Goal: Information Seeking & Learning: Understand process/instructions

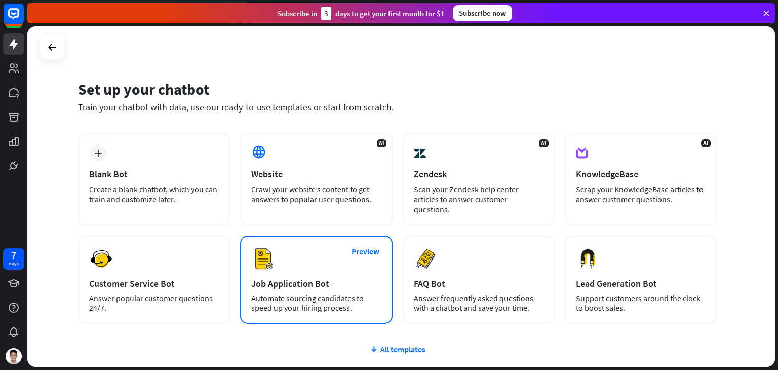
scroll to position [67, 0]
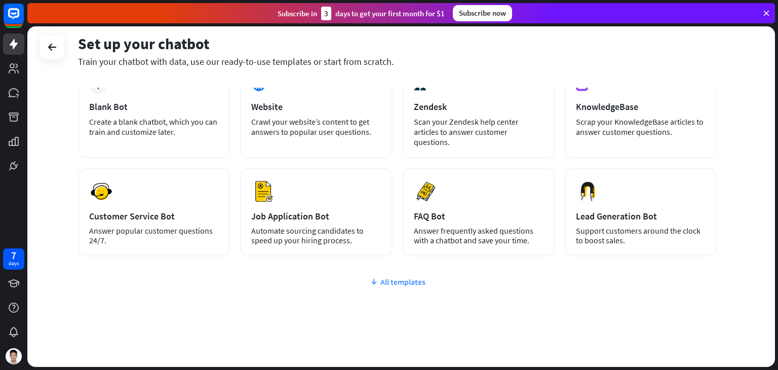
click at [370, 277] on icon at bounding box center [374, 282] width 8 height 10
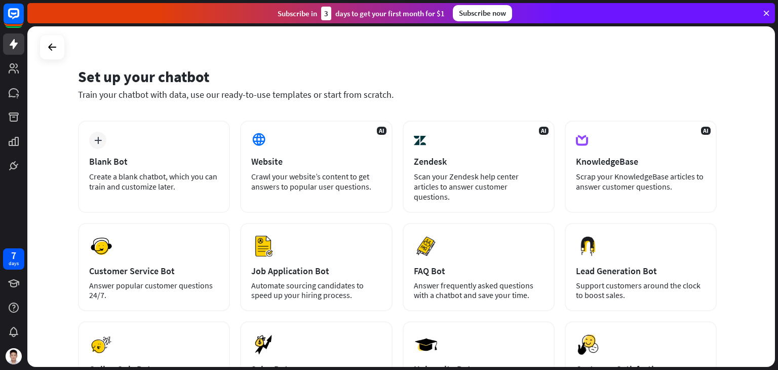
scroll to position [10, 0]
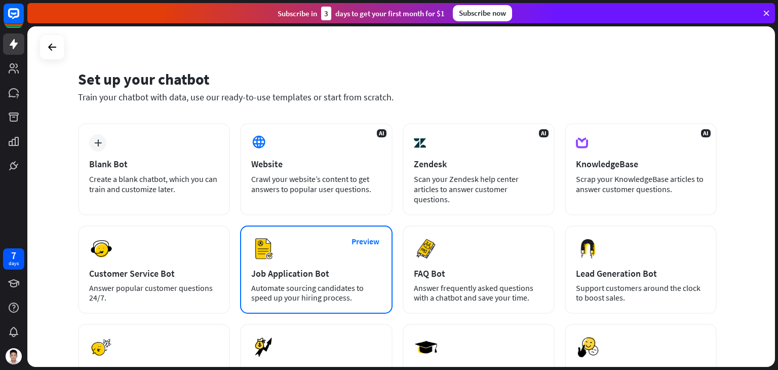
click at [340, 255] on div "Preview Job Application Bot Automate sourcing candidates to speed up your hirin…" at bounding box center [316, 269] width 152 height 88
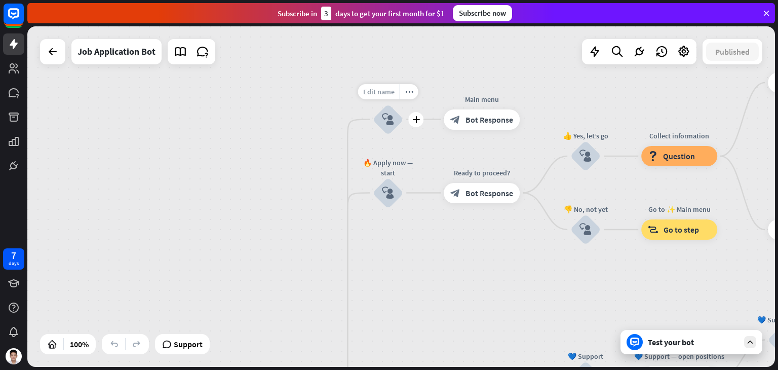
click at [380, 92] on span "Edit name" at bounding box center [378, 91] width 31 height 9
click at [336, 163] on div "**********" at bounding box center [401, 196] width 748 height 340
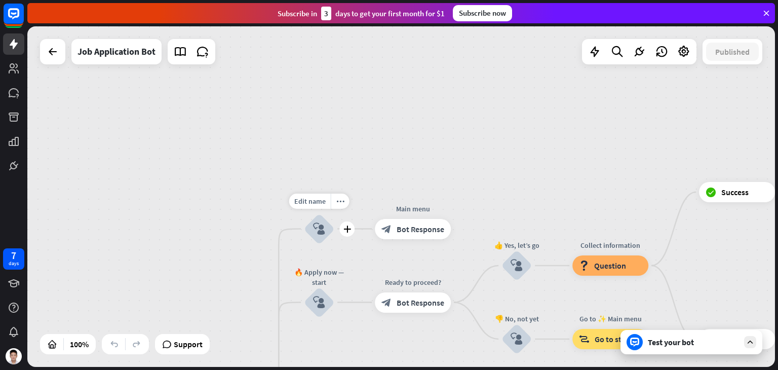
click at [315, 229] on icon "block_user_input" at bounding box center [319, 229] width 12 height 12
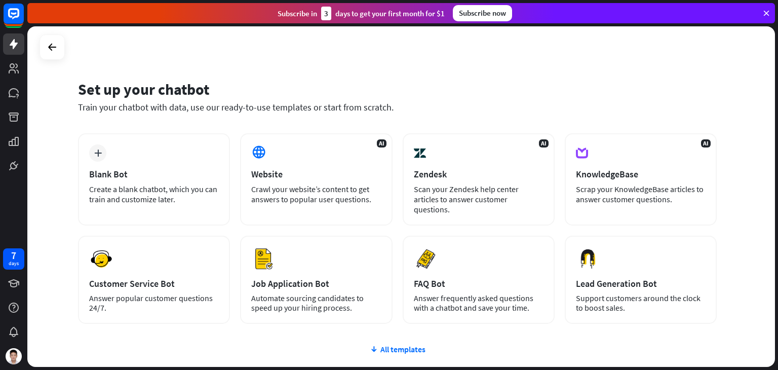
scroll to position [67, 0]
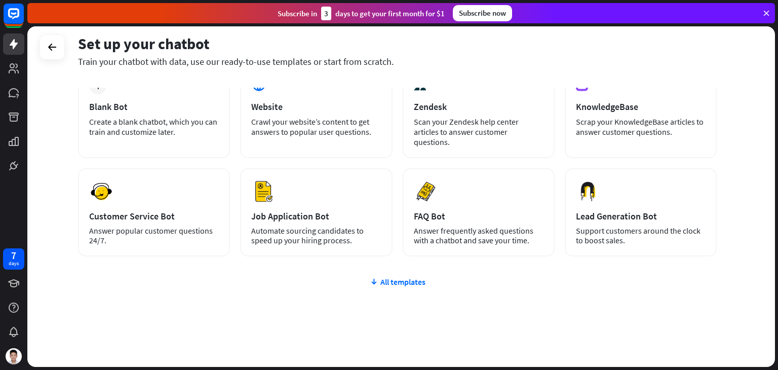
click at [395, 283] on div "plus Blank Bot Create a blank chatbot, which you can train and customize later.…" at bounding box center [397, 222] width 639 height 312
click at [377, 277] on icon at bounding box center [374, 282] width 8 height 10
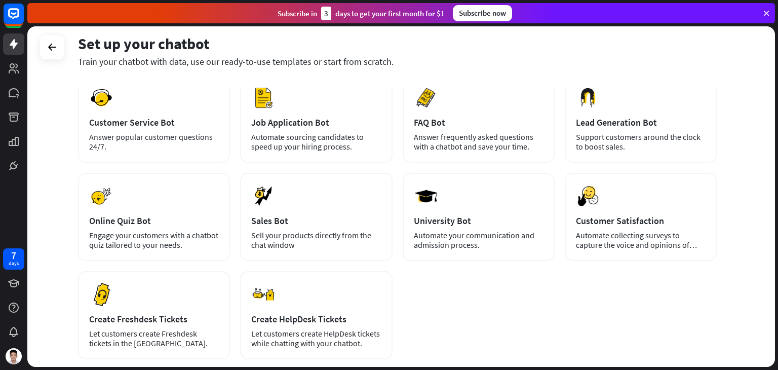
scroll to position [161, 0]
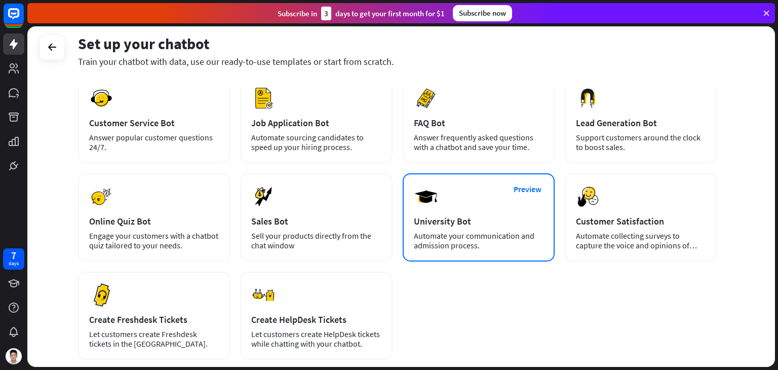
click at [480, 215] on div "University Bot" at bounding box center [479, 221] width 130 height 12
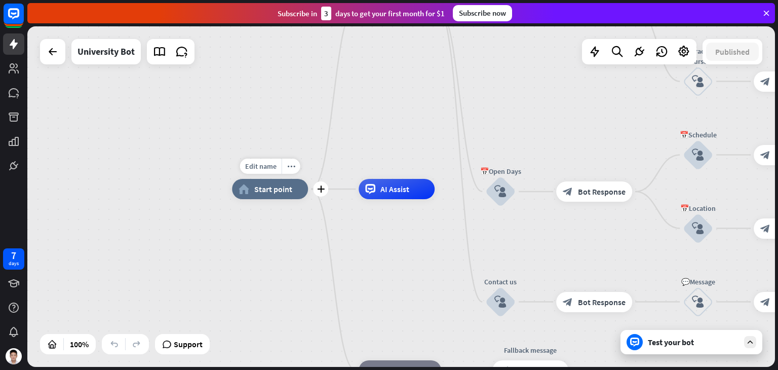
click at [267, 185] on span "Start point" at bounding box center [273, 189] width 38 height 10
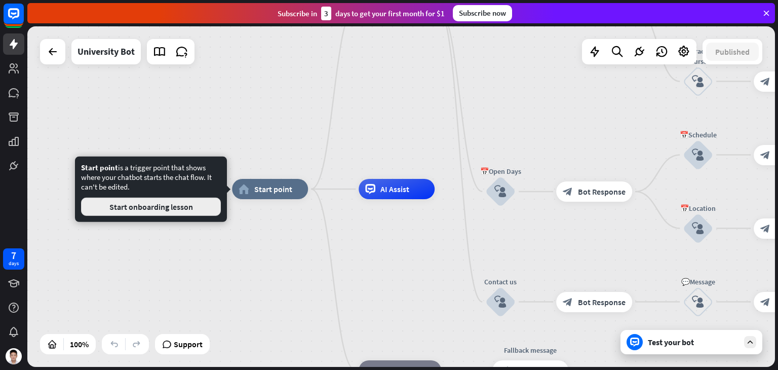
click at [199, 203] on button "Start onboarding lesson" at bounding box center [151, 207] width 140 height 18
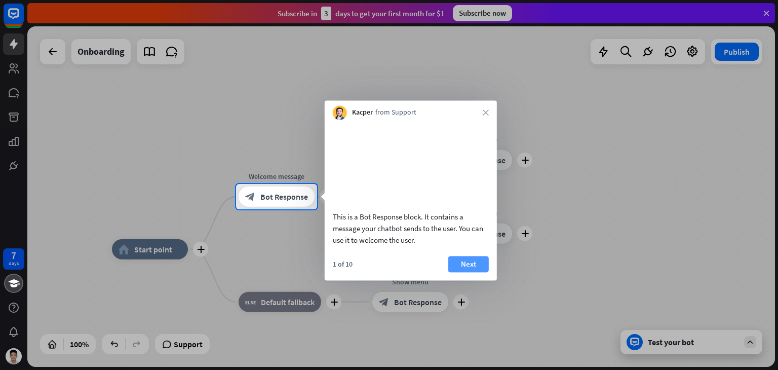
click at [456, 272] on button "Next" at bounding box center [468, 264] width 41 height 16
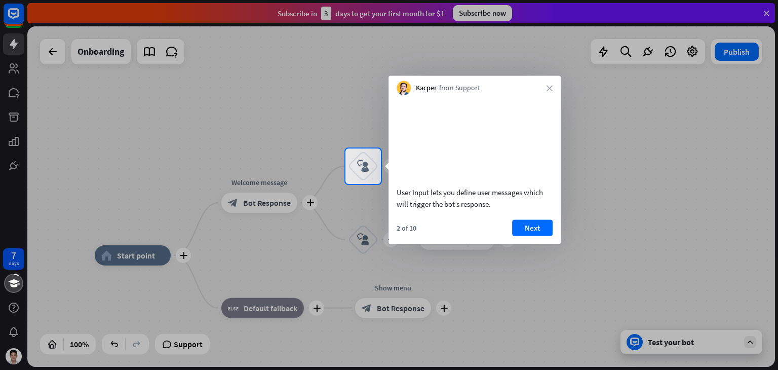
click at [252, 202] on div at bounding box center [389, 277] width 778 height 186
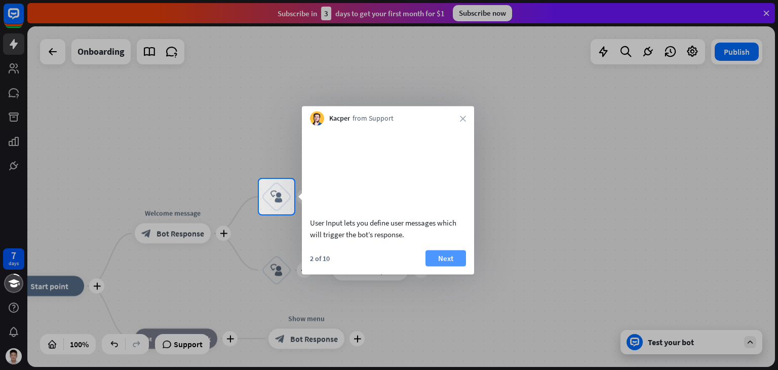
click at [428, 263] on button "Next" at bounding box center [446, 258] width 41 height 16
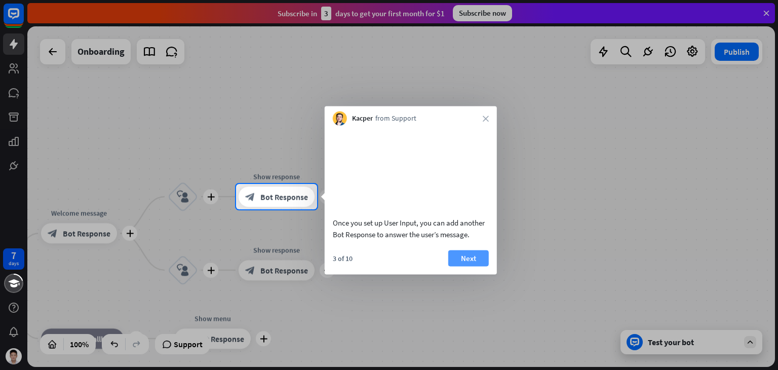
click at [456, 266] on button "Next" at bounding box center [468, 258] width 41 height 16
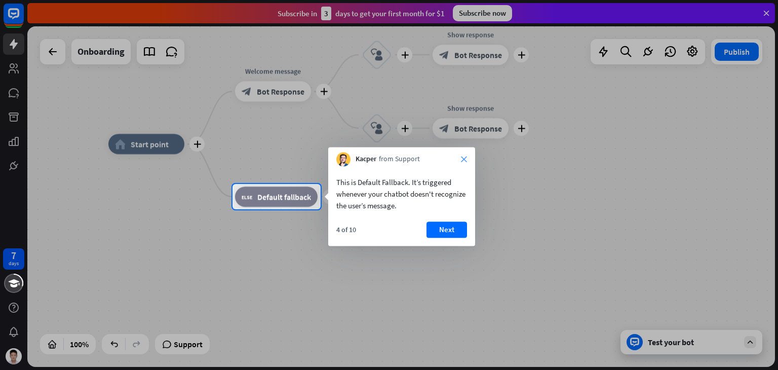
click at [464, 159] on icon "close" at bounding box center [464, 159] width 6 height 6
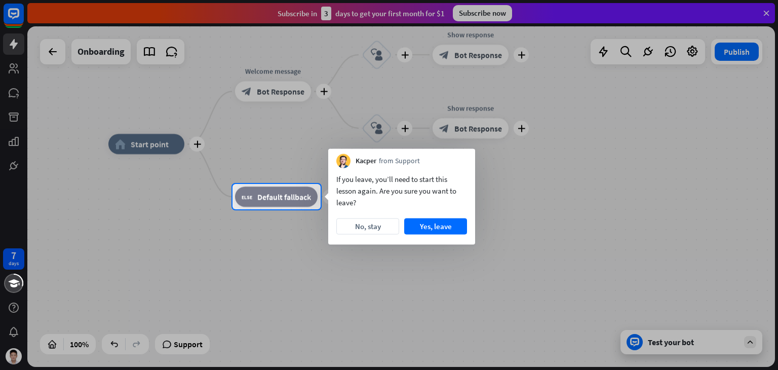
click at [464, 159] on div "Kacper from Support" at bounding box center [401, 158] width 147 height 19
click at [423, 223] on button "Yes, leave" at bounding box center [435, 226] width 63 height 16
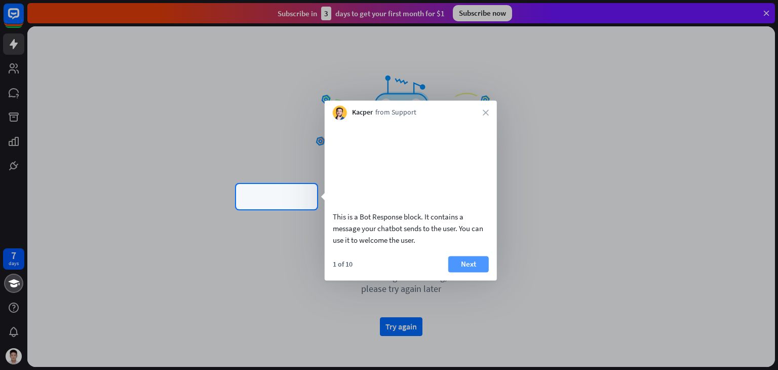
click at [462, 272] on button "Next" at bounding box center [468, 264] width 41 height 16
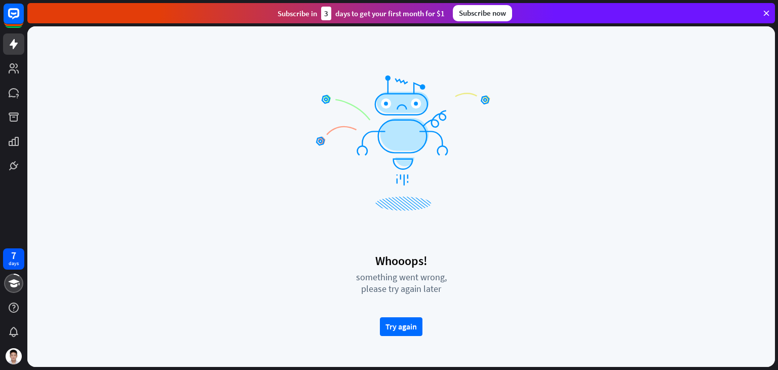
click at [462, 280] on div "something went wrong," at bounding box center [401, 277] width 177 height 12
click at [462, 280] on div "7 days close Product Help First steps Get started with ChatBot Help Center Foll…" at bounding box center [389, 185] width 778 height 370
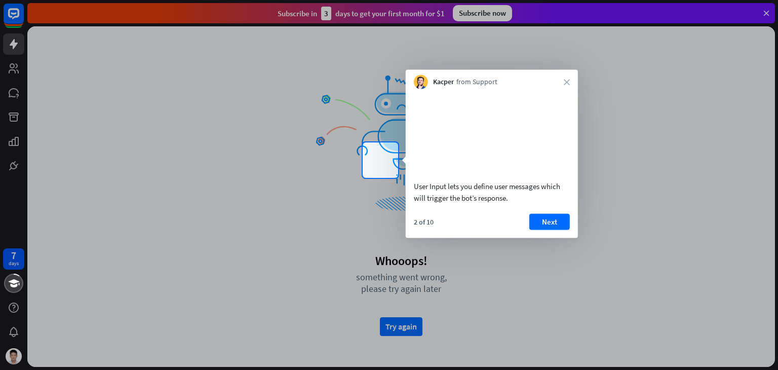
click at [462, 280] on div at bounding box center [389, 274] width 778 height 192
